Goal: Register for event/course

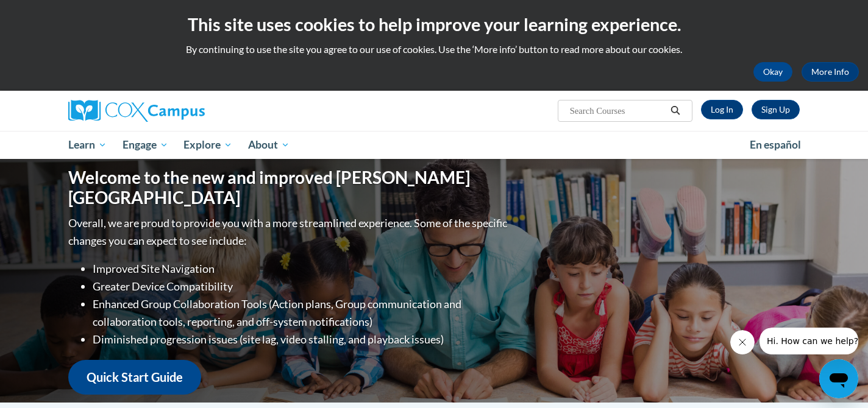
click at [398, 169] on div "Welcome to the new and improved Cox Campus Overall, we are proud to provide you…" at bounding box center [434, 281] width 768 height 244
click at [716, 109] on link "Log In" at bounding box center [722, 110] width 42 height 20
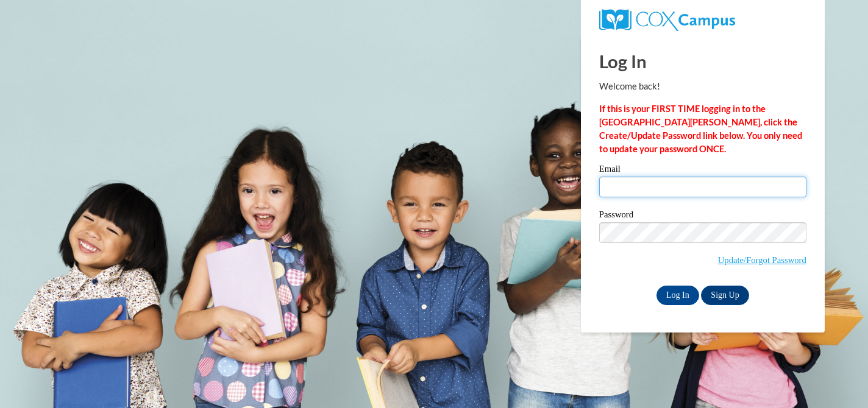
click at [701, 191] on input "Email" at bounding box center [702, 187] width 207 height 21
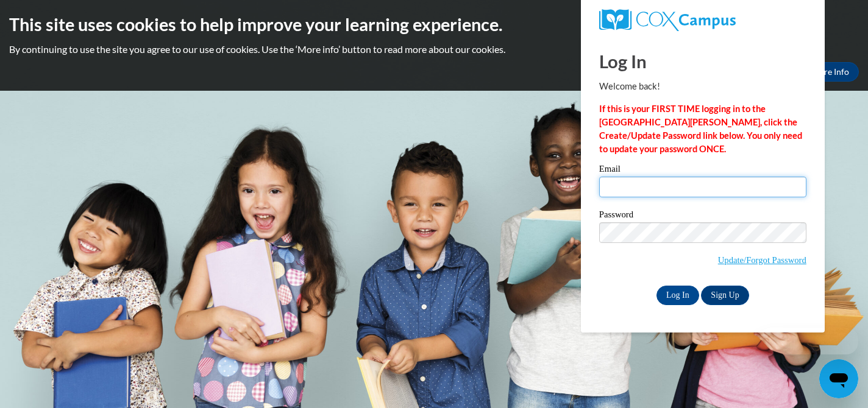
type input "aveldman@sasd.net"
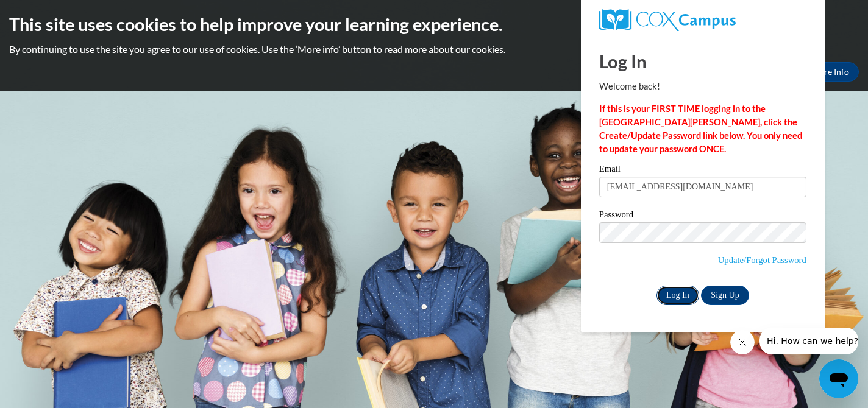
click at [675, 297] on input "Log In" at bounding box center [677, 296] width 43 height 20
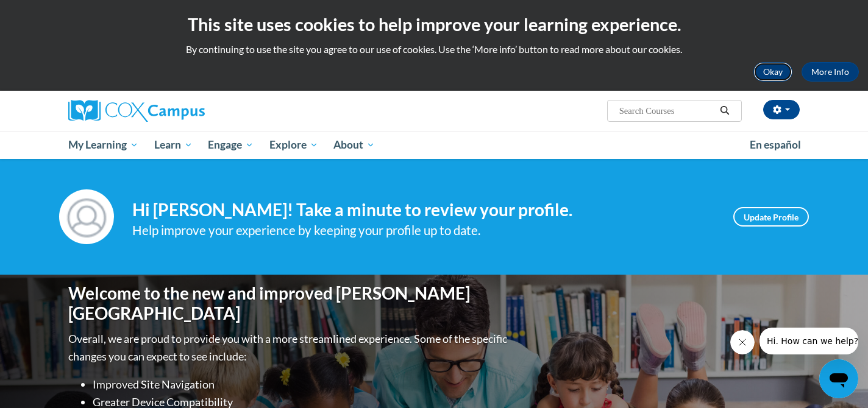
click at [762, 71] on button "Okay" at bounding box center [772, 72] width 39 height 20
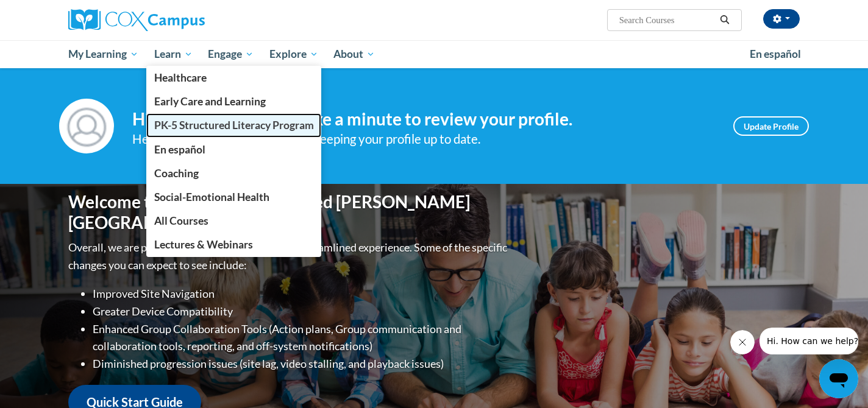
click at [182, 122] on span "PK-5 Structured Literacy Program" at bounding box center [234, 125] width 160 height 13
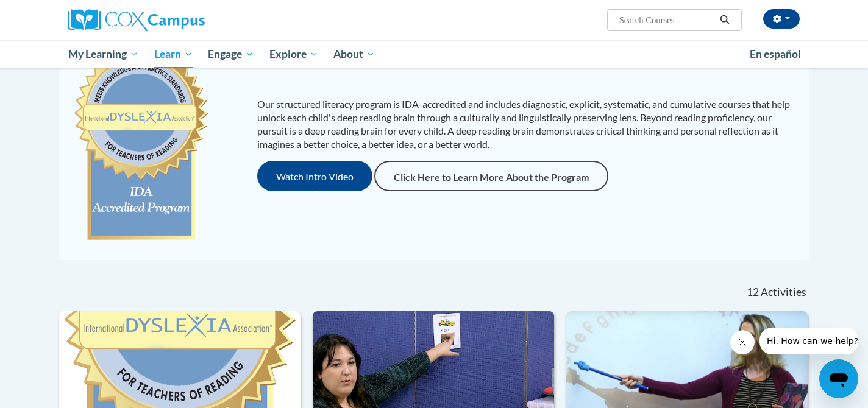
scroll to position [142, 0]
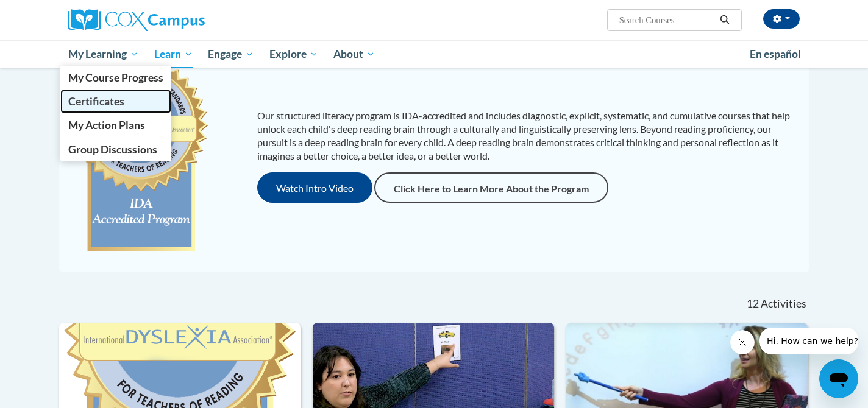
click at [97, 102] on span "Certificates" at bounding box center [96, 101] width 56 height 13
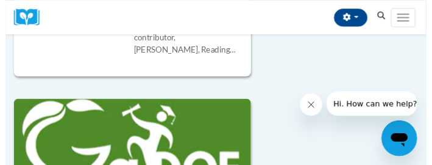
scroll to position [463, 0]
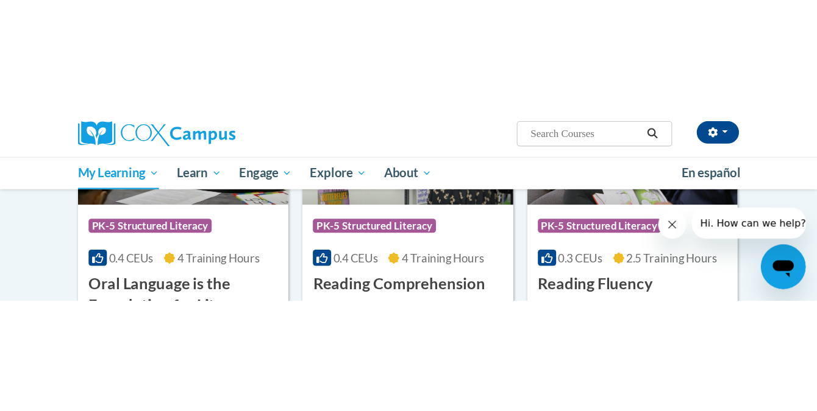
scroll to position [0, 0]
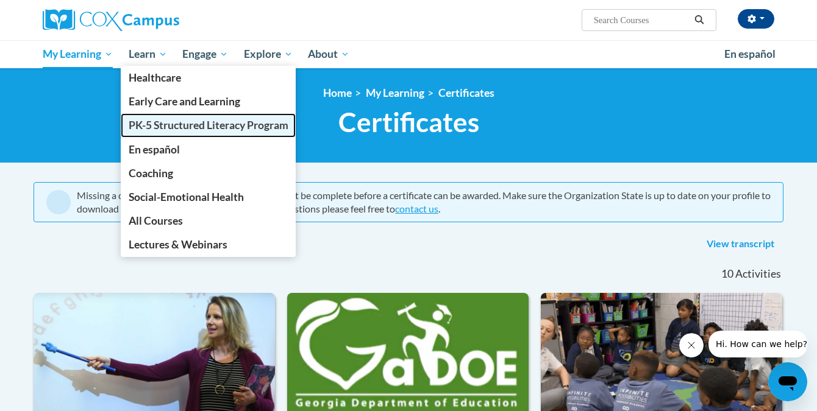
click at [152, 126] on span "PK-5 Structured Literacy Program" at bounding box center [209, 125] width 160 height 13
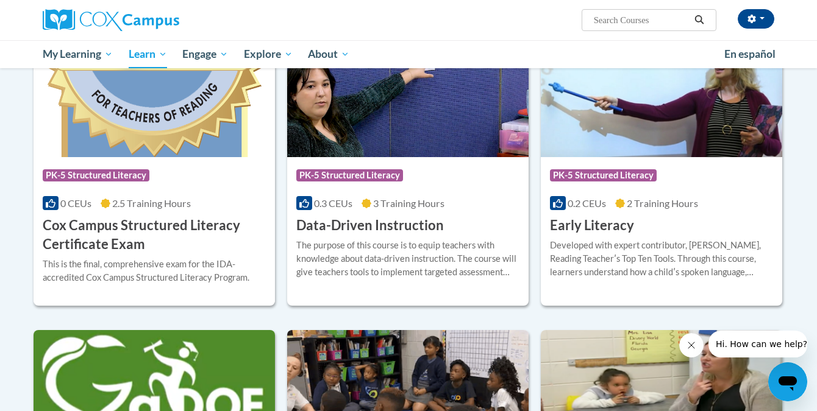
scroll to position [438, 0]
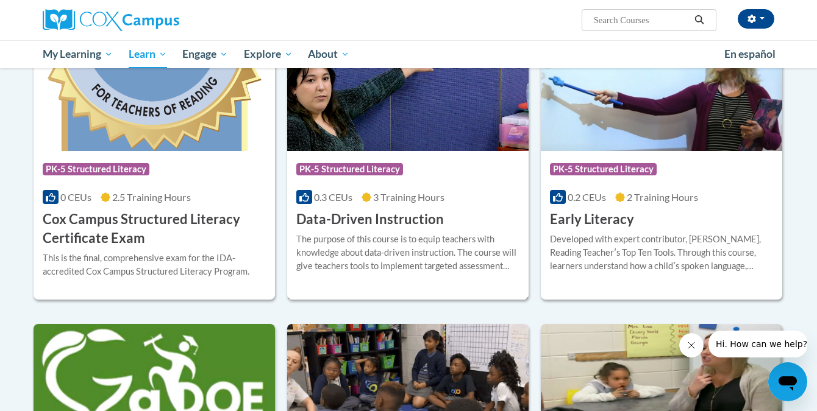
click at [454, 208] on div "Course Category: PK-5 Structured Literacy 0.3 CEUs 3 Training Hours COURSE Data…" at bounding box center [407, 190] width 241 height 78
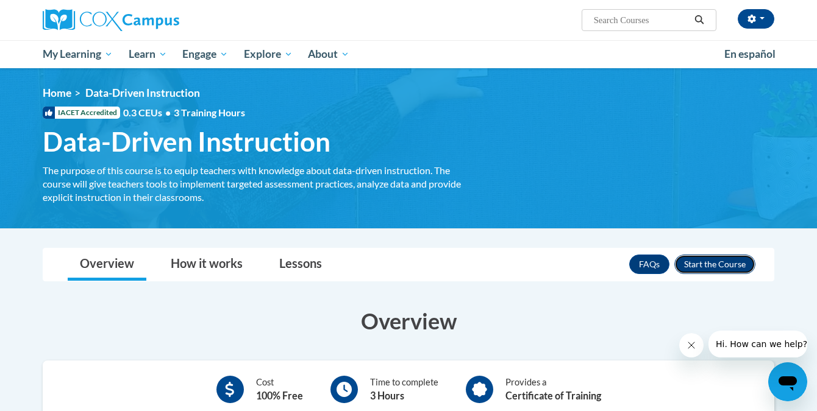
click at [704, 262] on button "Enroll" at bounding box center [714, 265] width 81 height 20
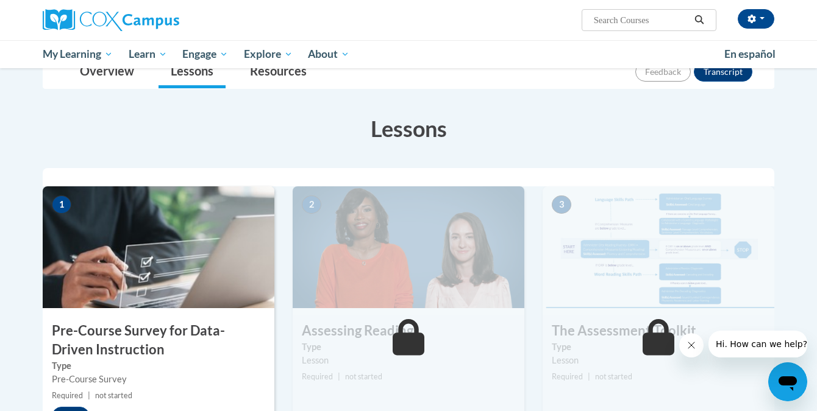
scroll to position [173, 0]
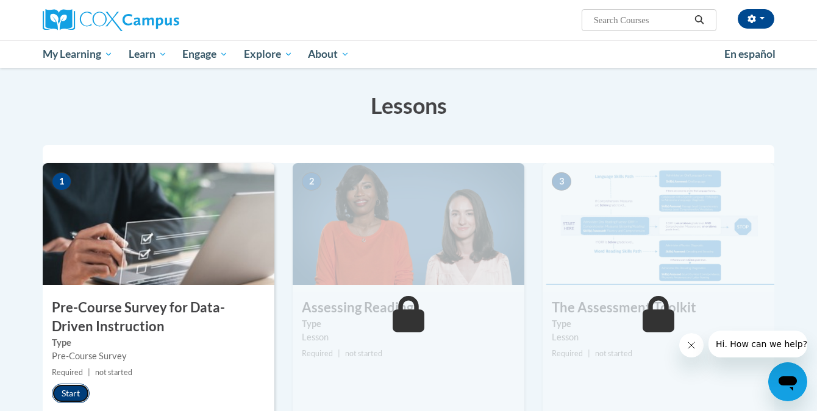
click at [77, 396] on button "Start" at bounding box center [71, 394] width 38 height 20
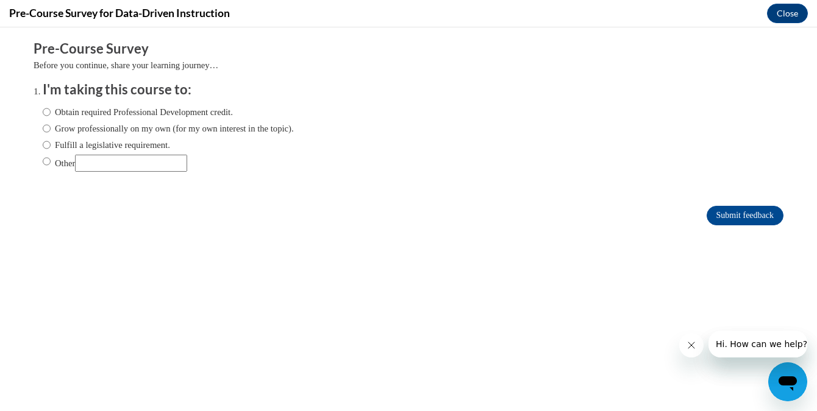
scroll to position [0, 0]
click at [46, 146] on input "Fulfill a legislative requirement." at bounding box center [47, 144] width 8 height 13
radio input "true"
click at [738, 214] on input "Submit feedback" at bounding box center [744, 216] width 77 height 20
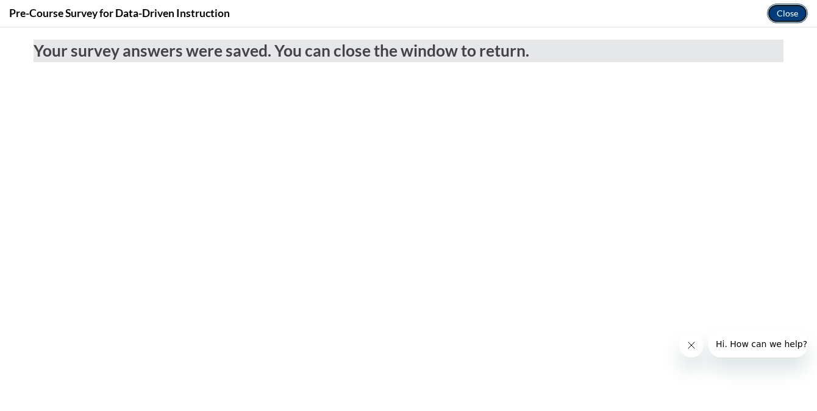
click at [782, 10] on button "Close" at bounding box center [787, 14] width 41 height 20
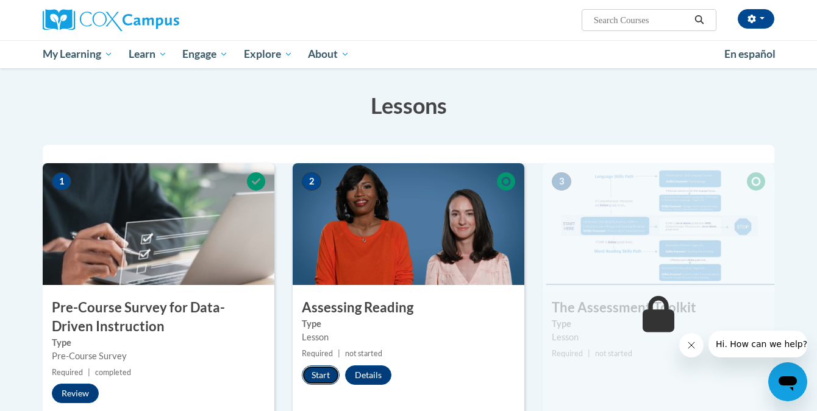
click at [323, 374] on button "Start" at bounding box center [321, 376] width 38 height 20
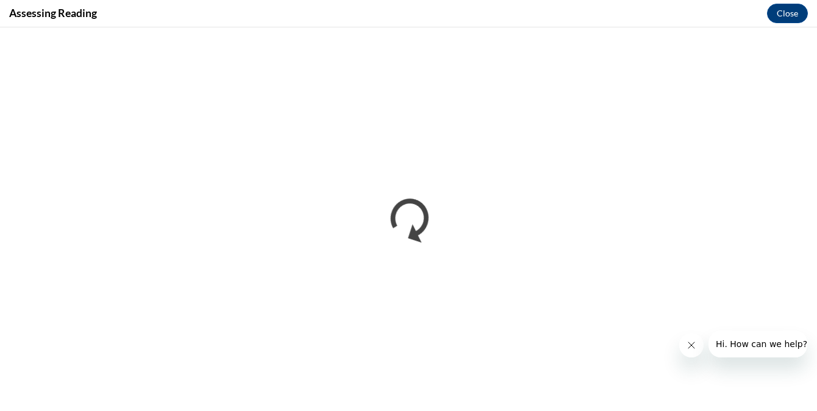
click at [689, 347] on icon "Close message from company" at bounding box center [691, 345] width 6 height 6
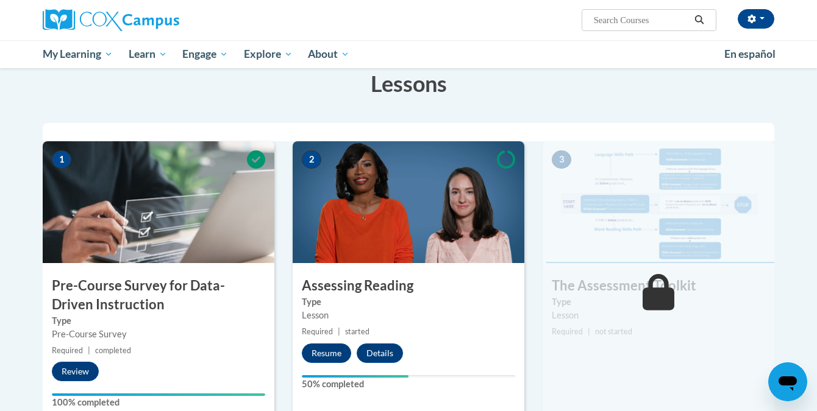
scroll to position [232, 0]
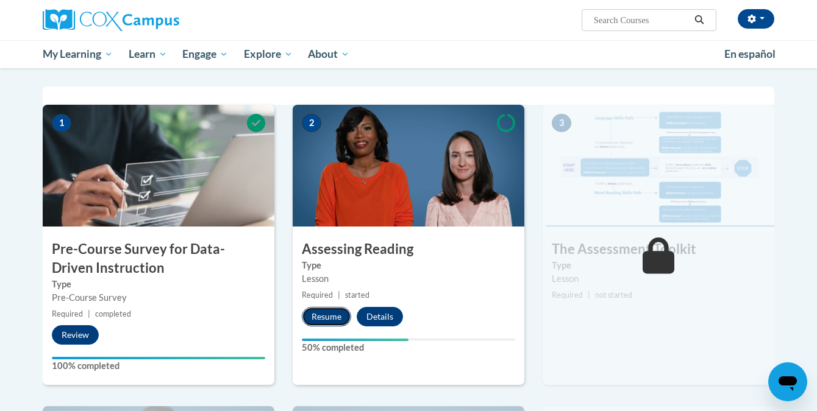
click at [324, 319] on button "Resume" at bounding box center [326, 317] width 49 height 20
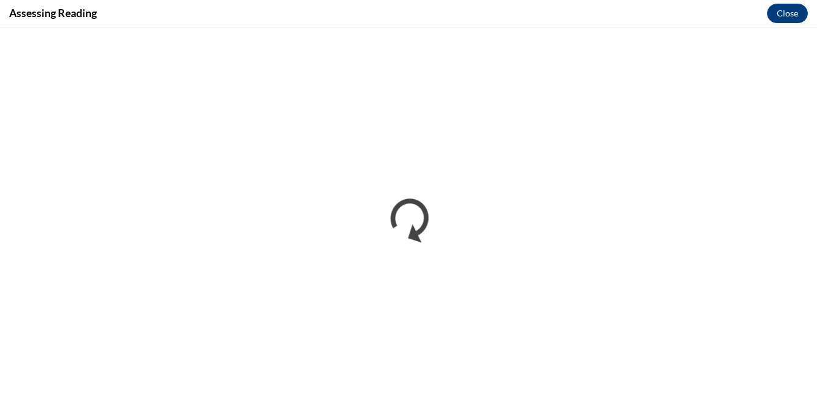
scroll to position [0, 0]
